Goal: Information Seeking & Learning: Learn about a topic

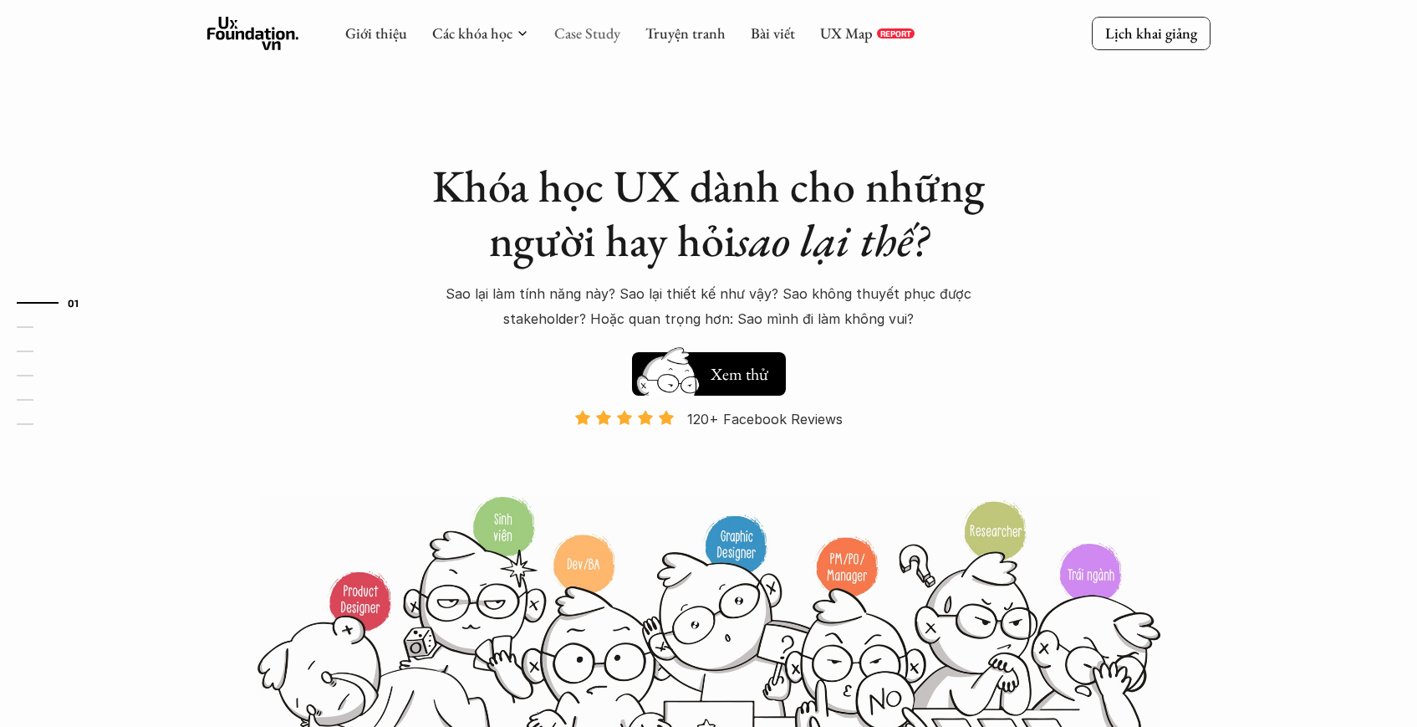
click at [612, 35] on link "Case Study" at bounding box center [587, 32] width 66 height 19
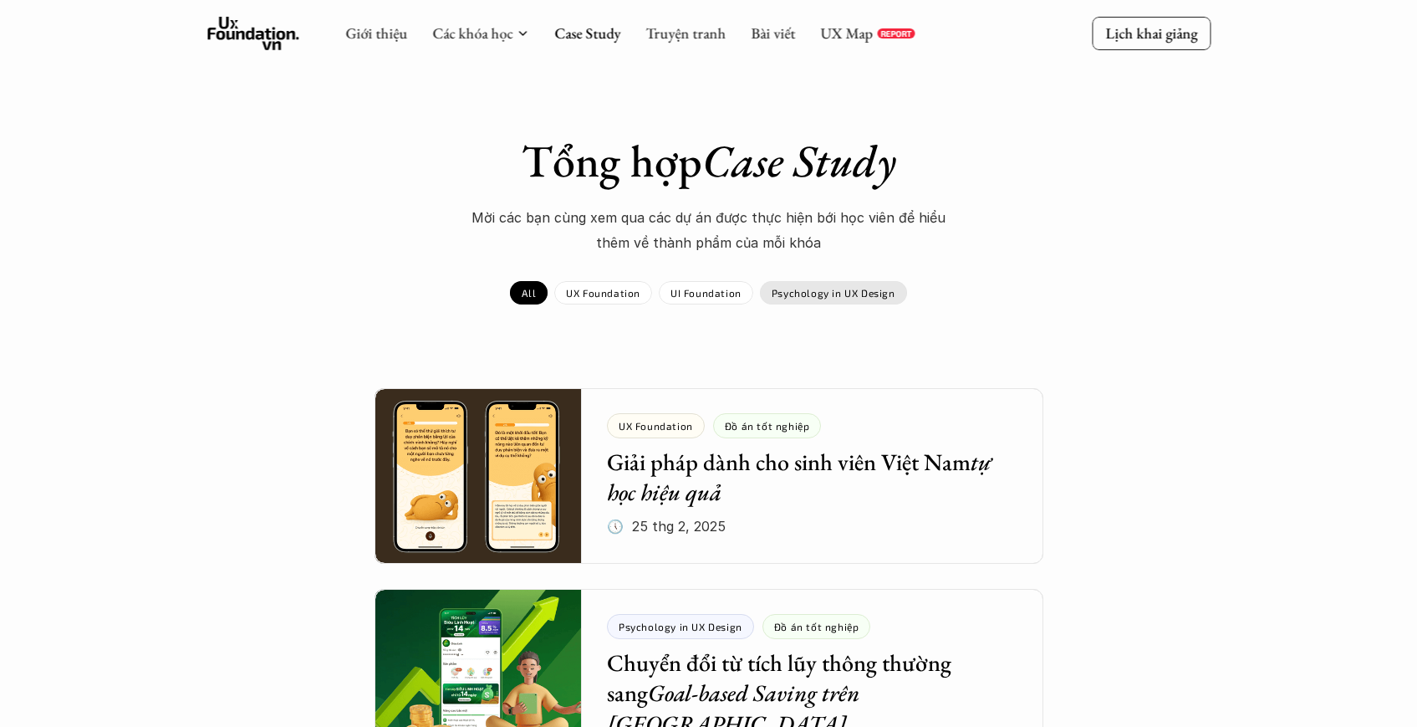
click at [831, 293] on p "Psychology in UX Design" at bounding box center [834, 293] width 124 height 12
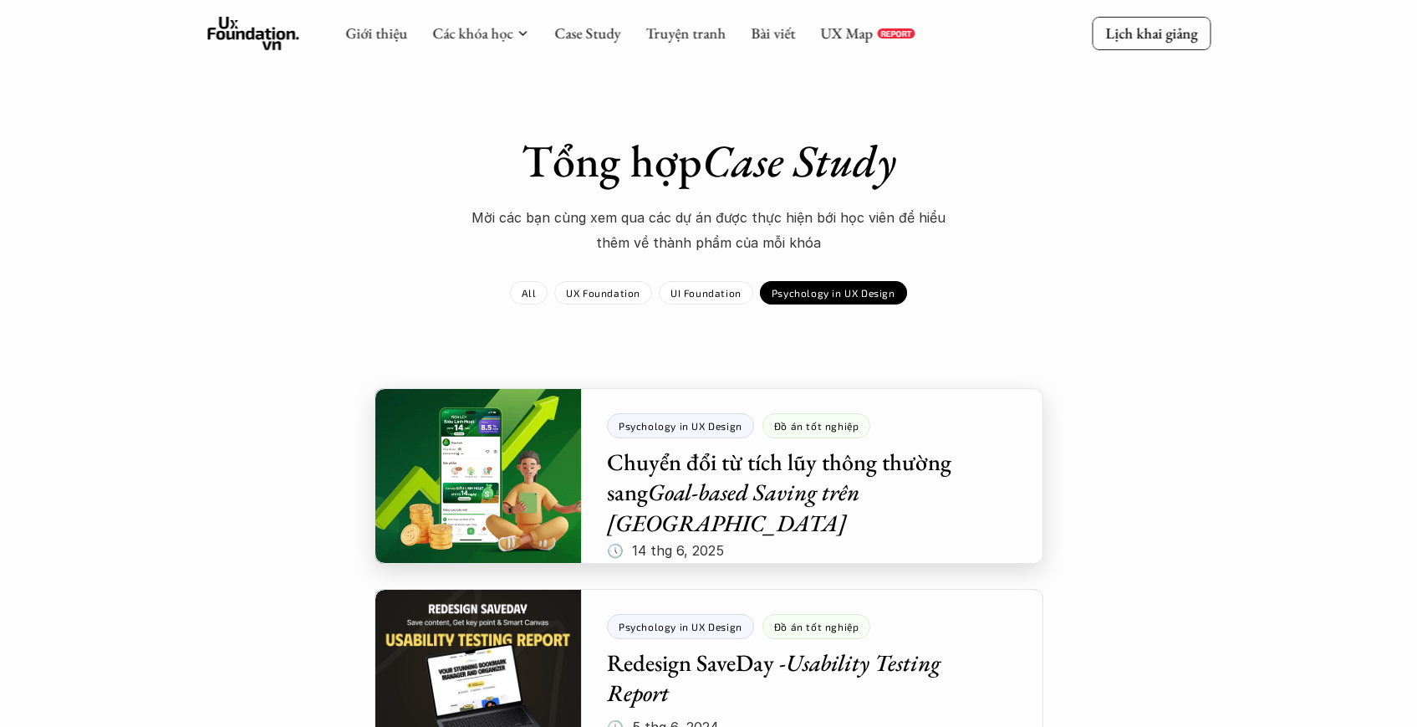
click at [667, 496] on div at bounding box center [709, 476] width 669 height 176
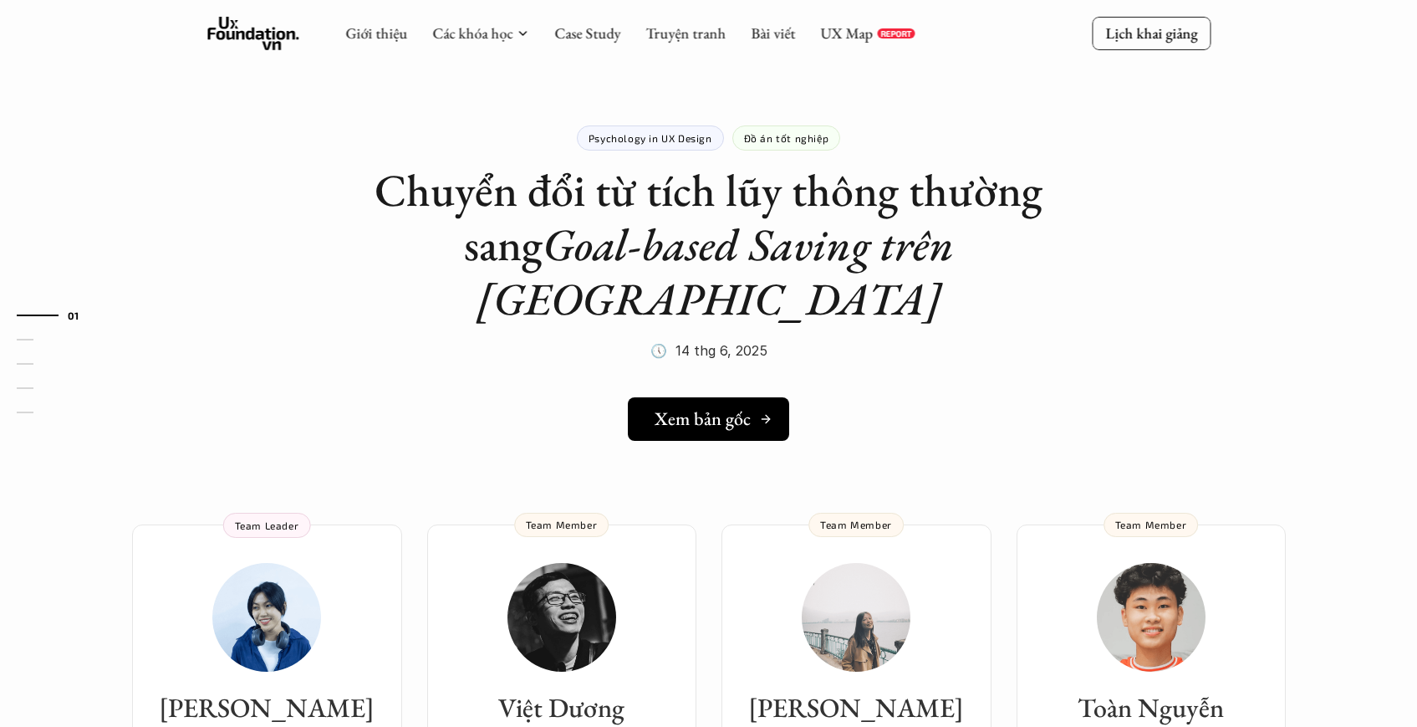
click at [725, 408] on h5 "Xem bản gốc" at bounding box center [703, 419] width 96 height 22
